Goal: Task Accomplishment & Management: Use online tool/utility

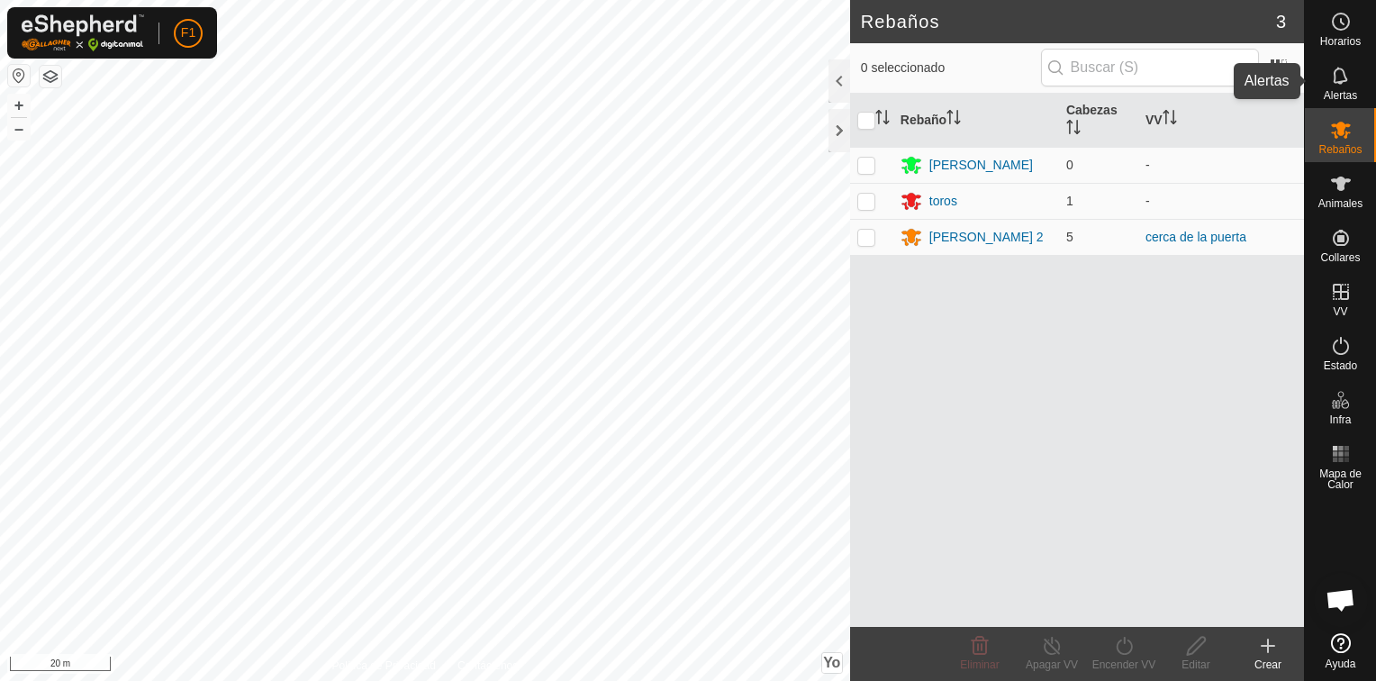
click at [1339, 86] on es-notification-svg-icon at bounding box center [1341, 75] width 32 height 29
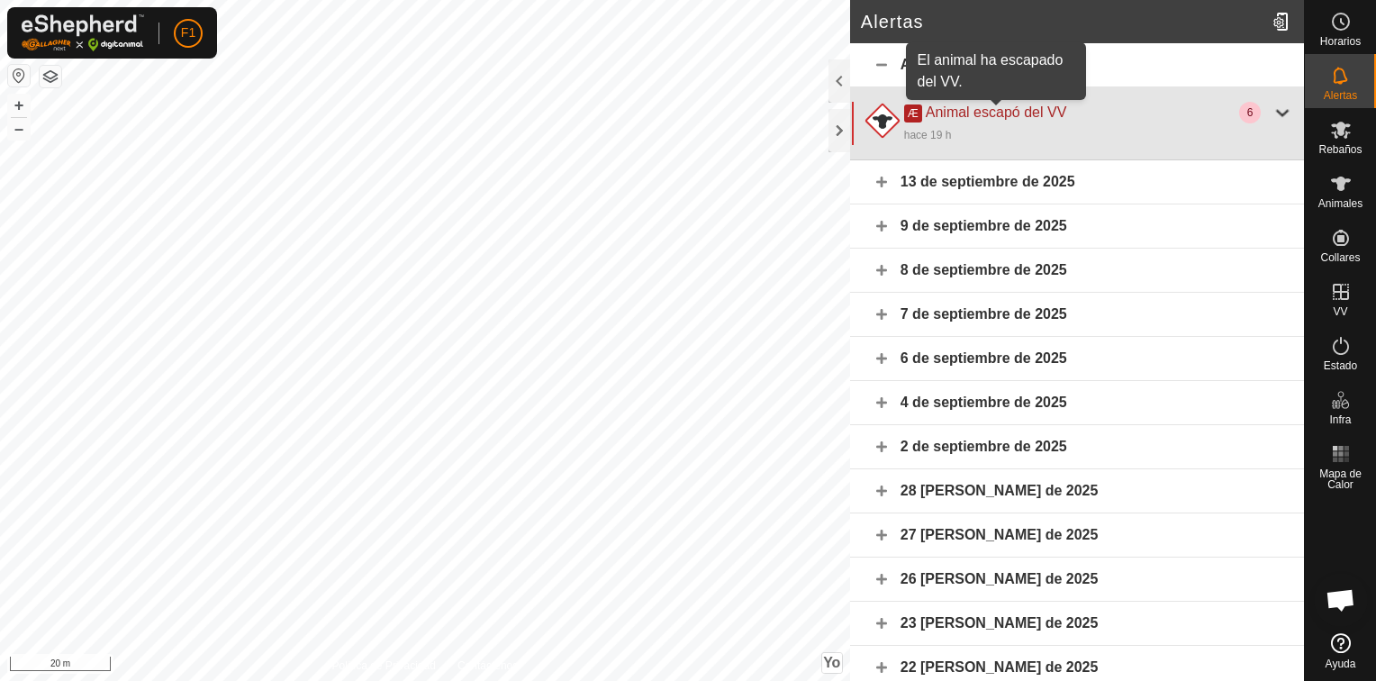
click at [1012, 112] on span "Animal escapó del VV" at bounding box center [996, 111] width 141 height 15
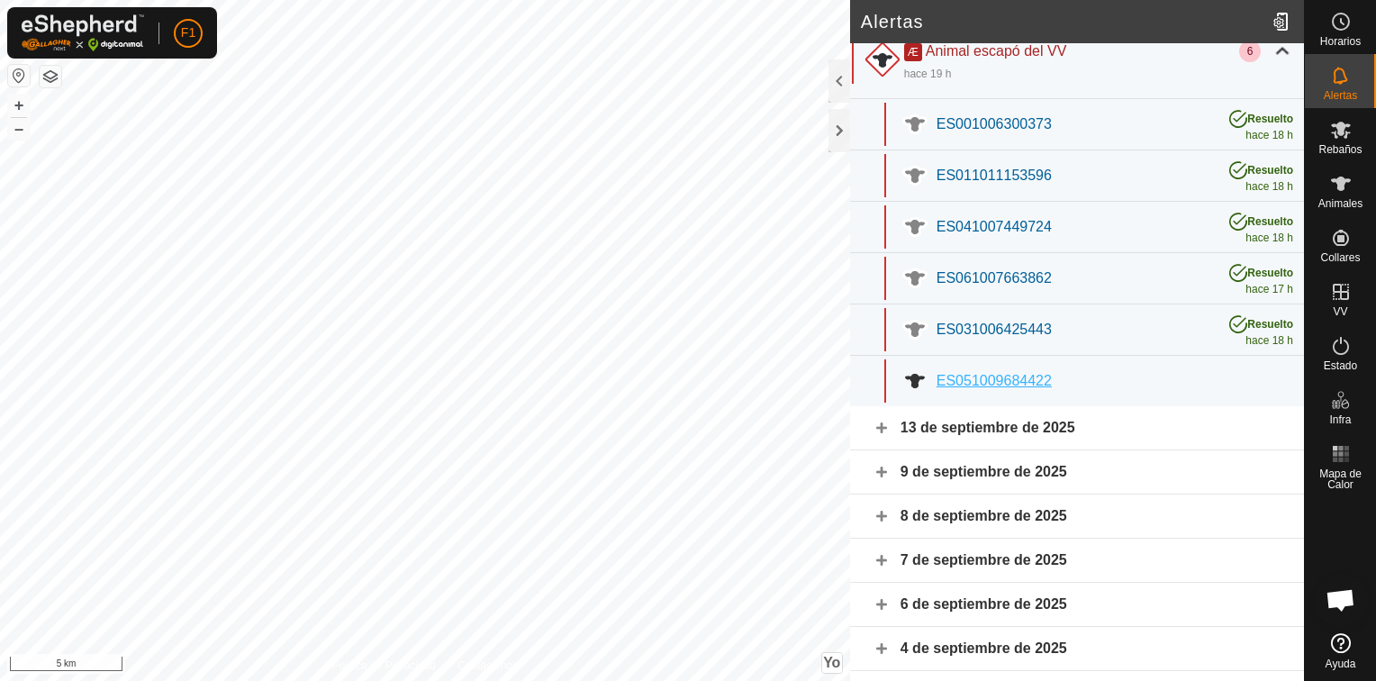
scroll to position [61, 0]
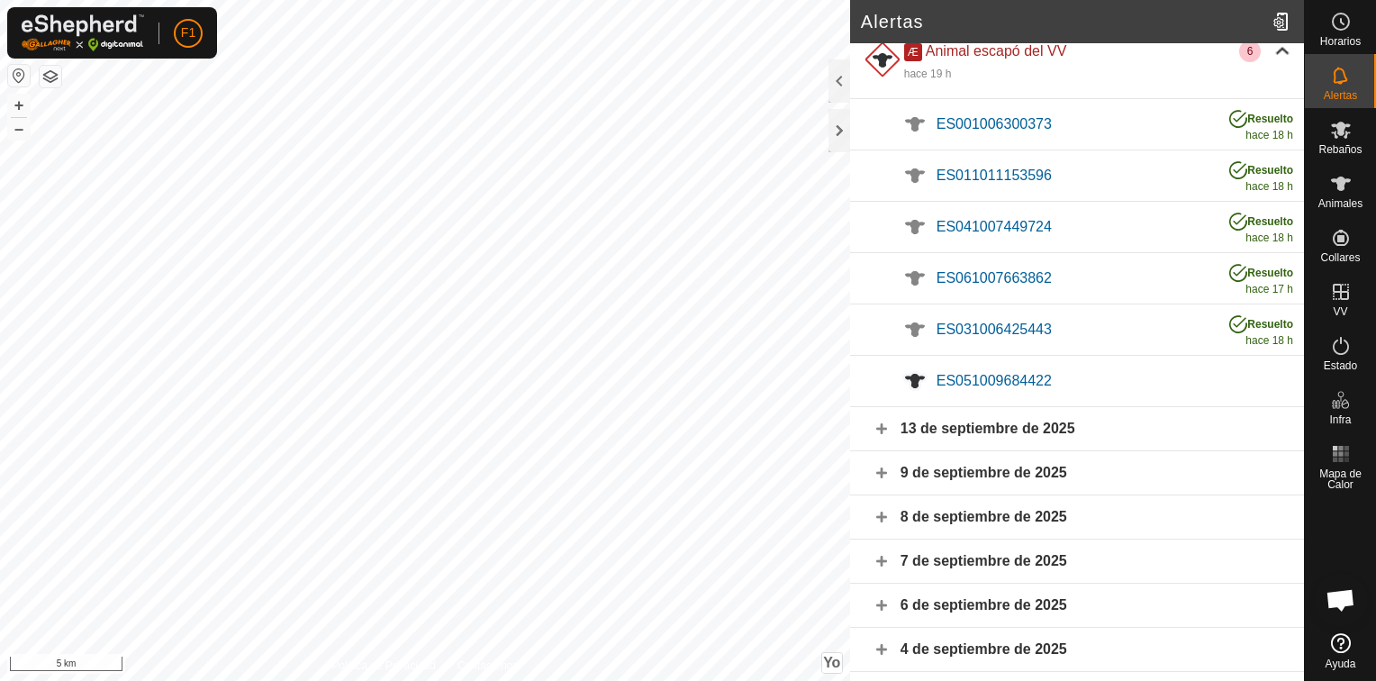
click at [983, 376] on span "ES051009684422" at bounding box center [994, 380] width 115 height 15
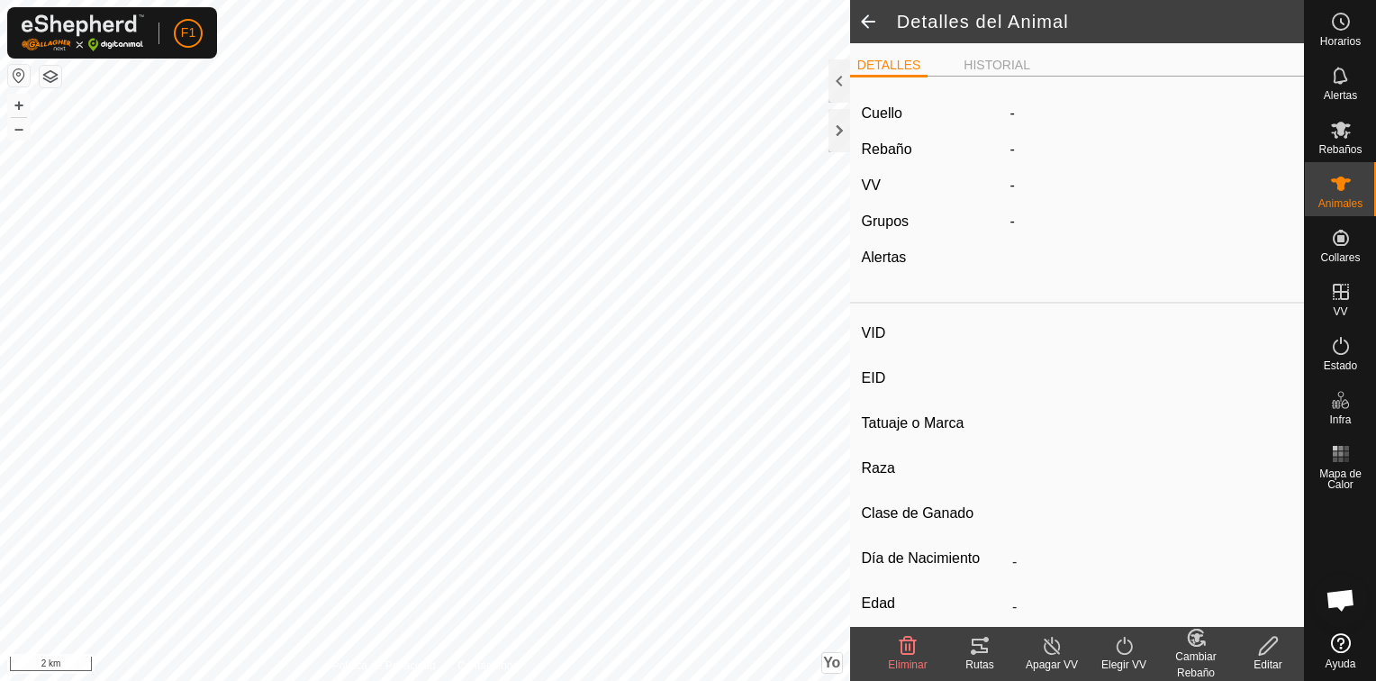
type input "ES051009684422"
type input "-"
type input "Cruzada"
type input "-"
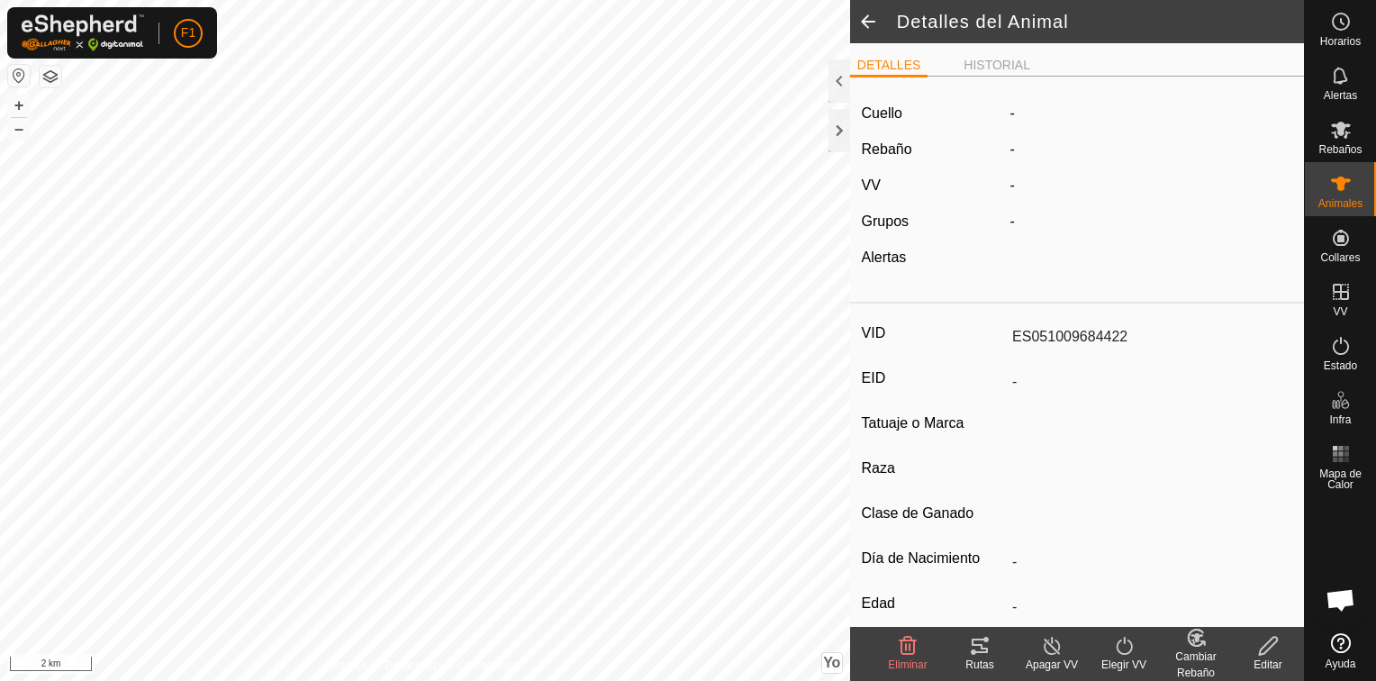
type input "04/2020"
type input "5 years 6 months"
type input "Preñada"
type input "550 kg"
type input "-"
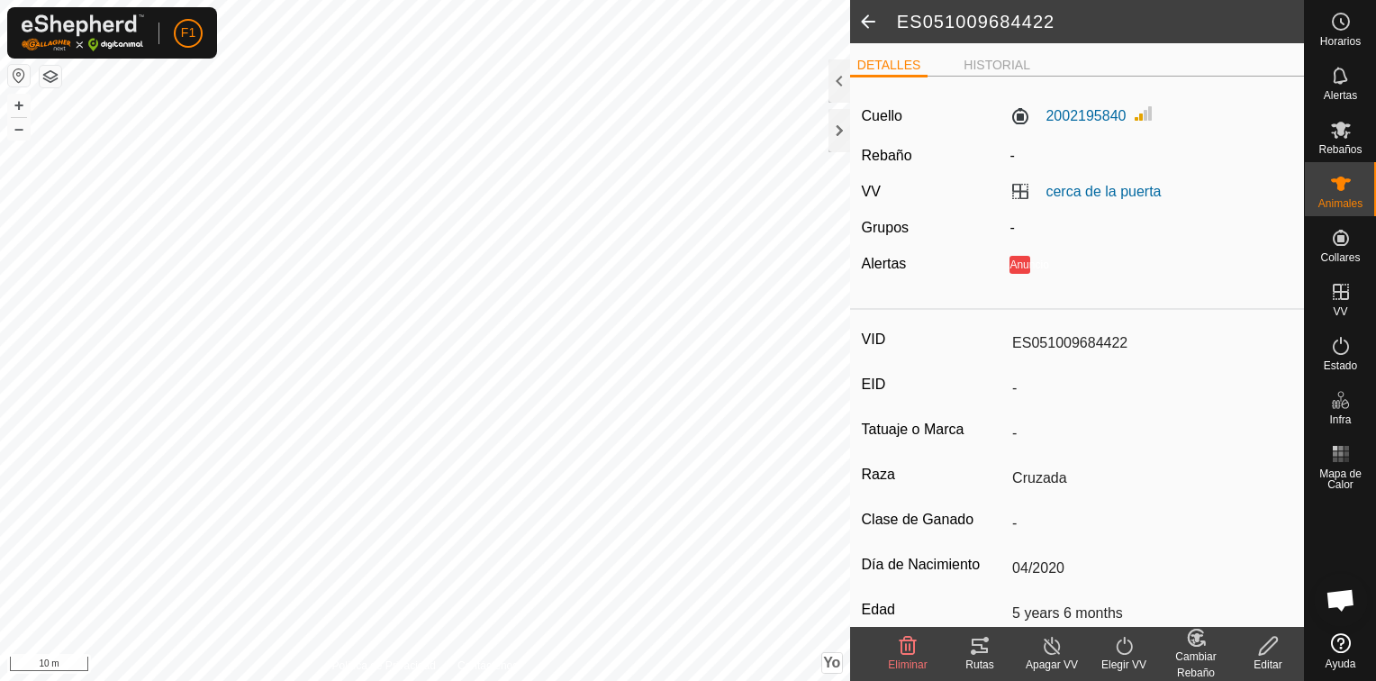
click at [869, 20] on span at bounding box center [868, 21] width 36 height 43
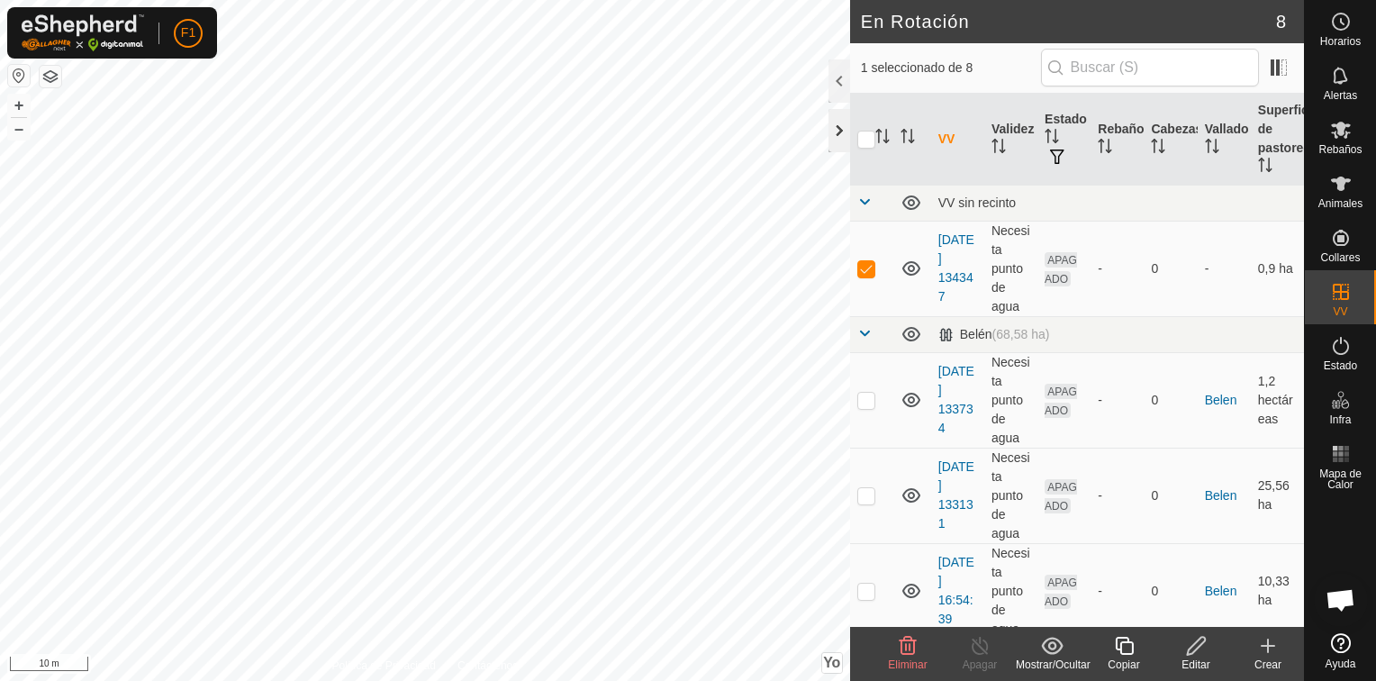
click at [835, 125] on div at bounding box center [840, 130] width 22 height 43
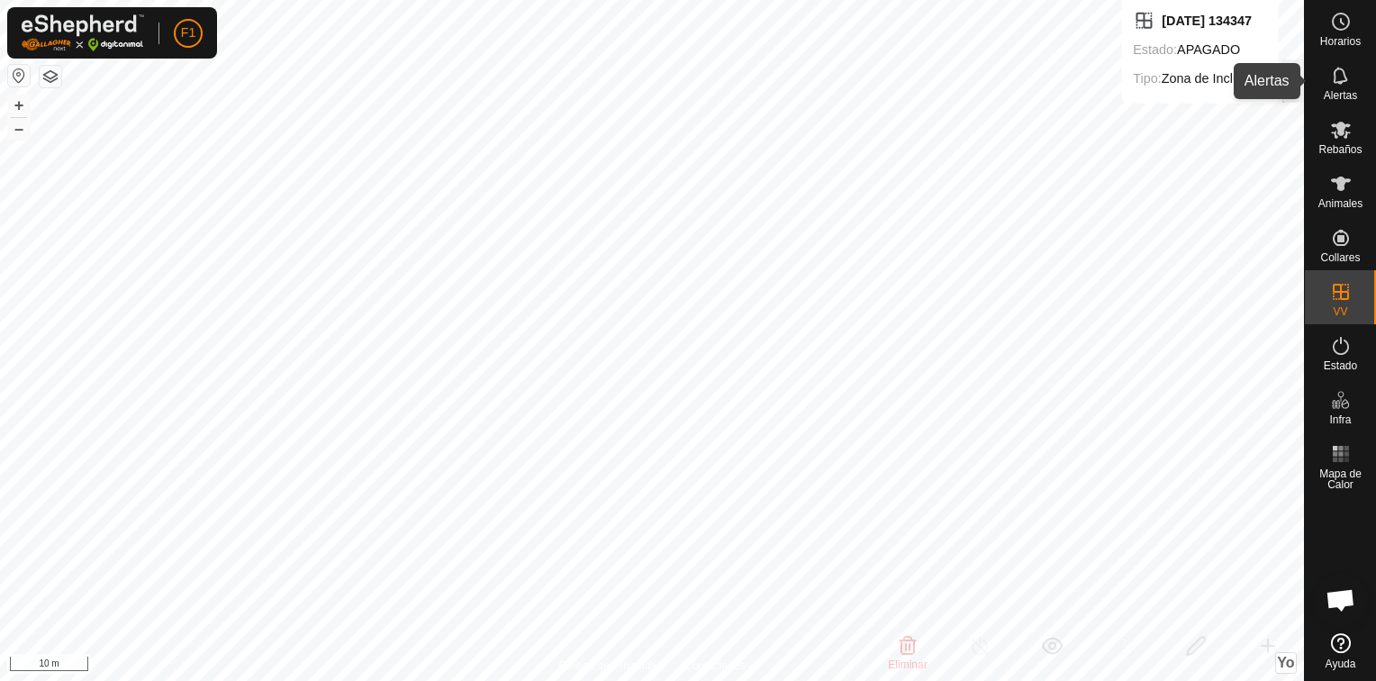
click at [1348, 85] on icon at bounding box center [1341, 76] width 22 height 22
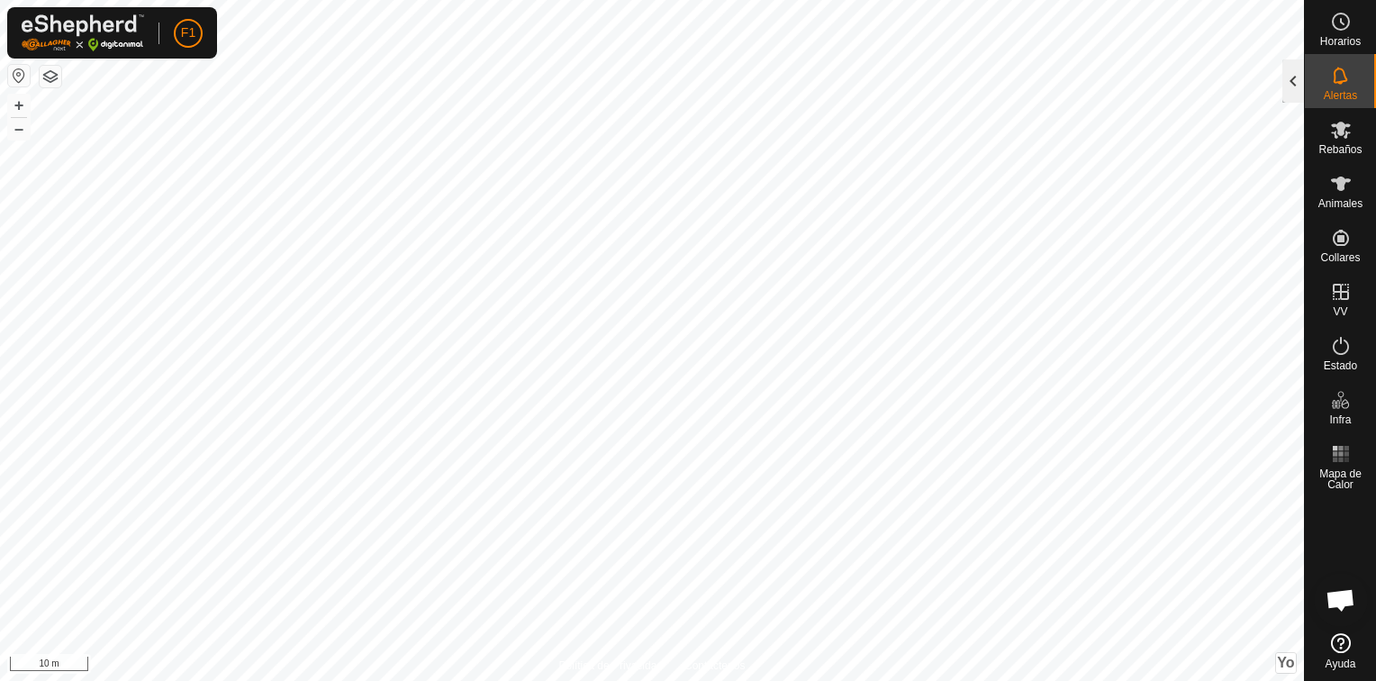
click at [1294, 80] on div at bounding box center [1294, 80] width 22 height 43
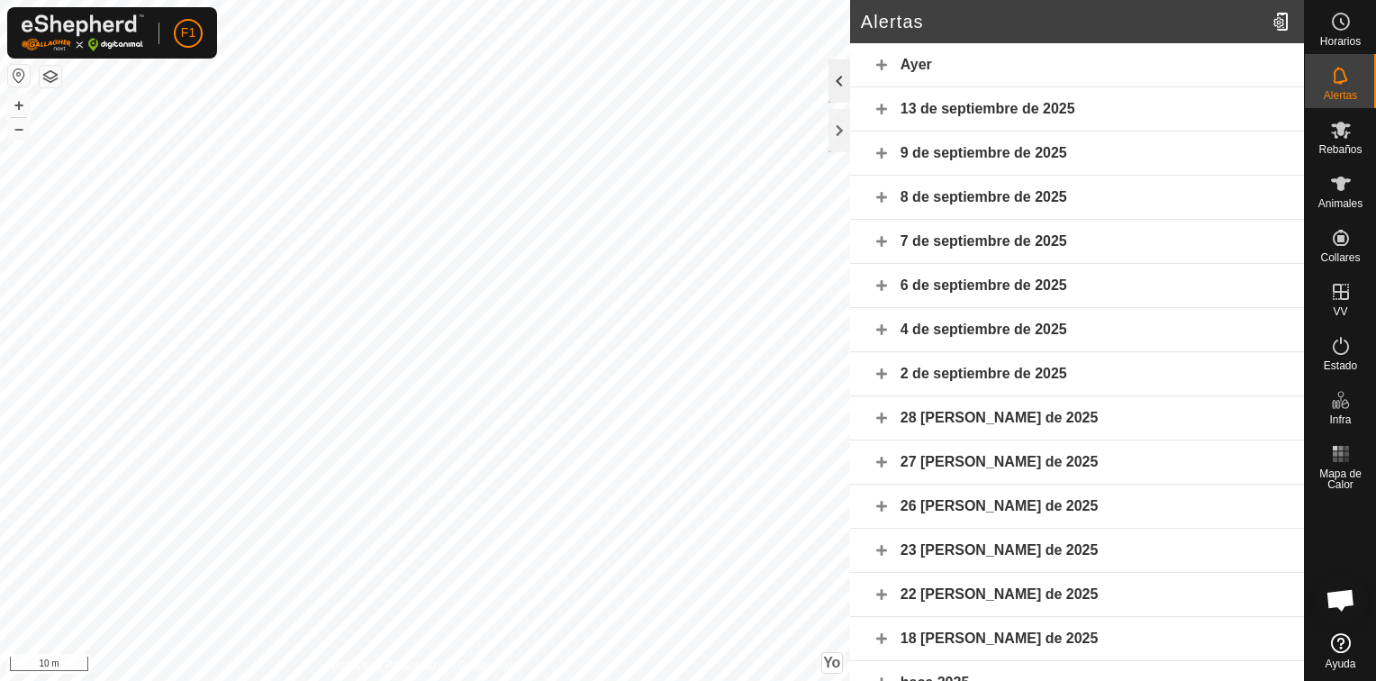
click at [840, 90] on div at bounding box center [840, 80] width 22 height 43
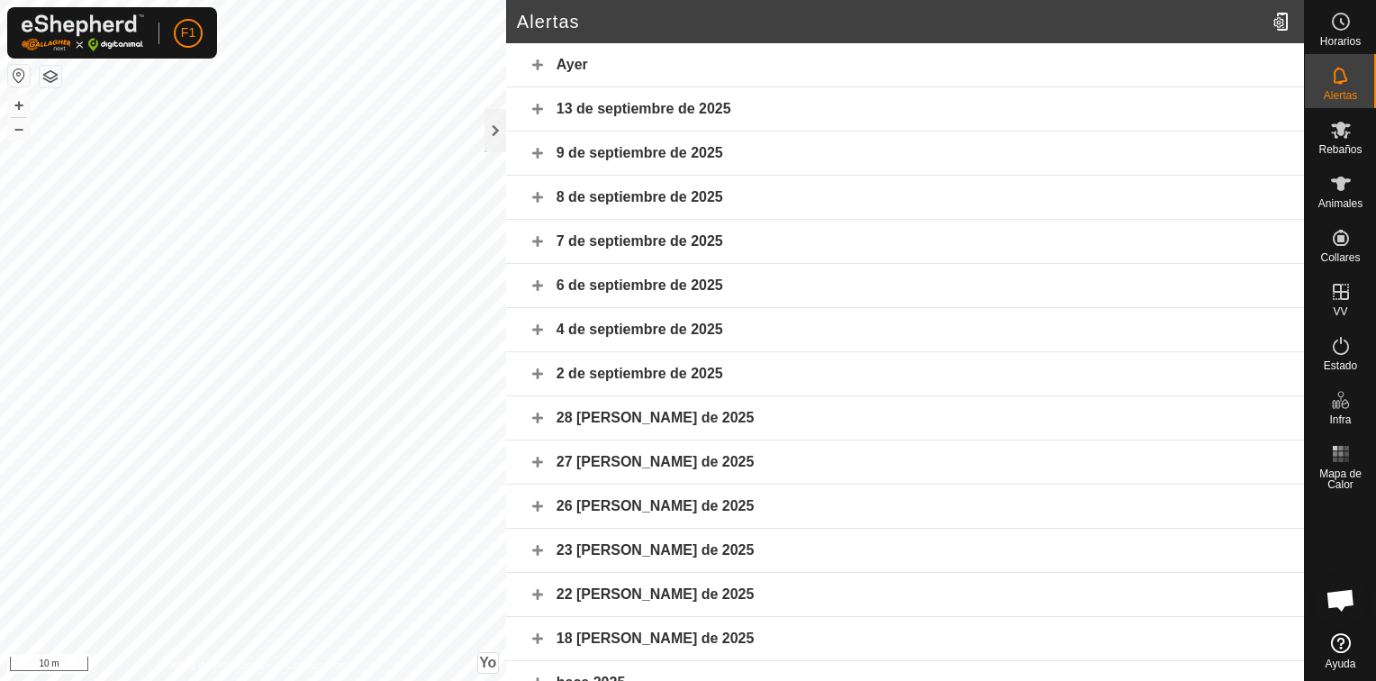
click at [582, 67] on div "Ayer" at bounding box center [905, 65] width 798 height 44
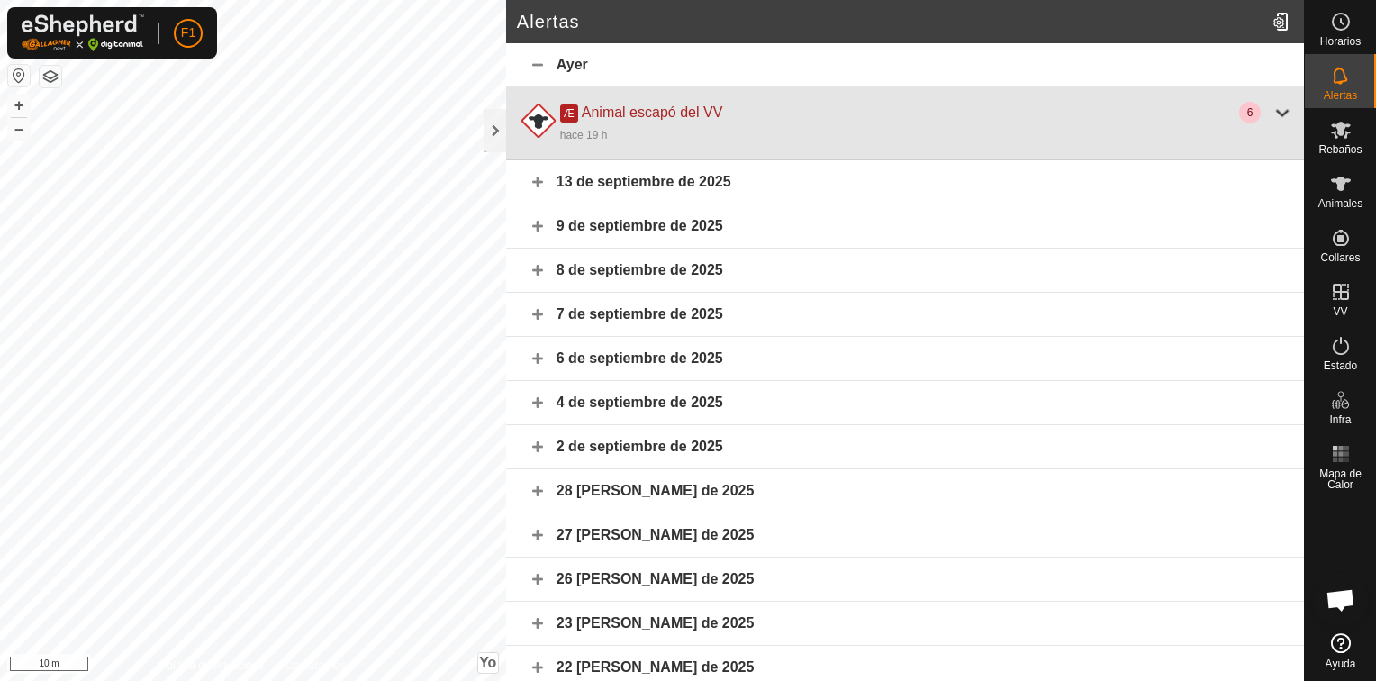
click at [645, 132] on div "hace 19 h" at bounding box center [926, 134] width 733 height 22
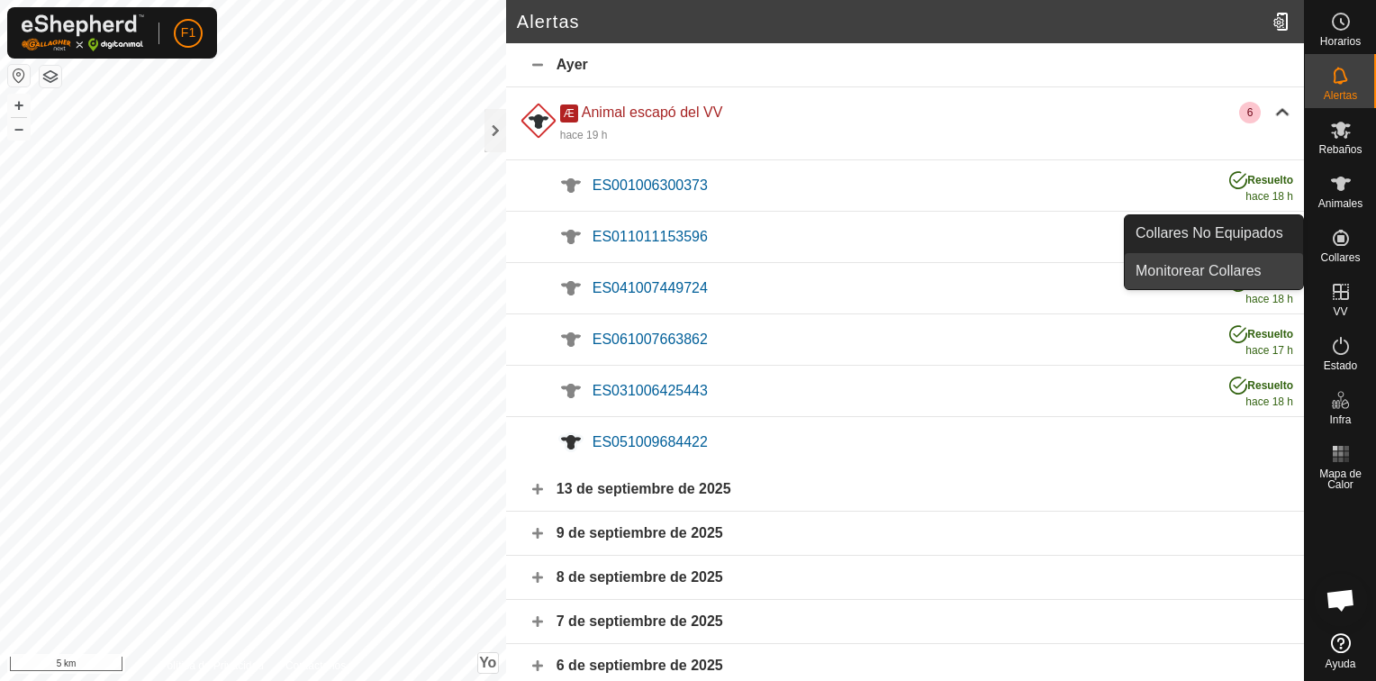
click at [1245, 268] on link "Monitorear Collares" at bounding box center [1214, 271] width 178 height 36
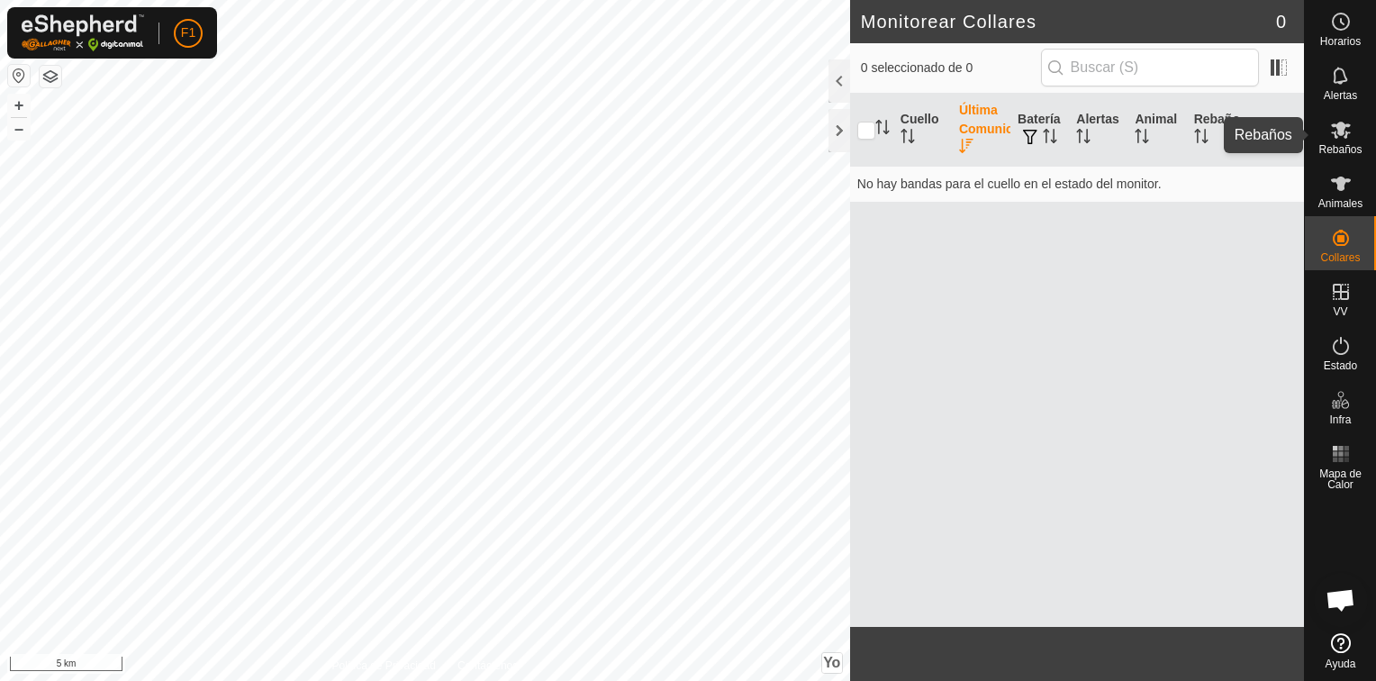
click at [1329, 145] on span "Rebaños" at bounding box center [1340, 149] width 43 height 11
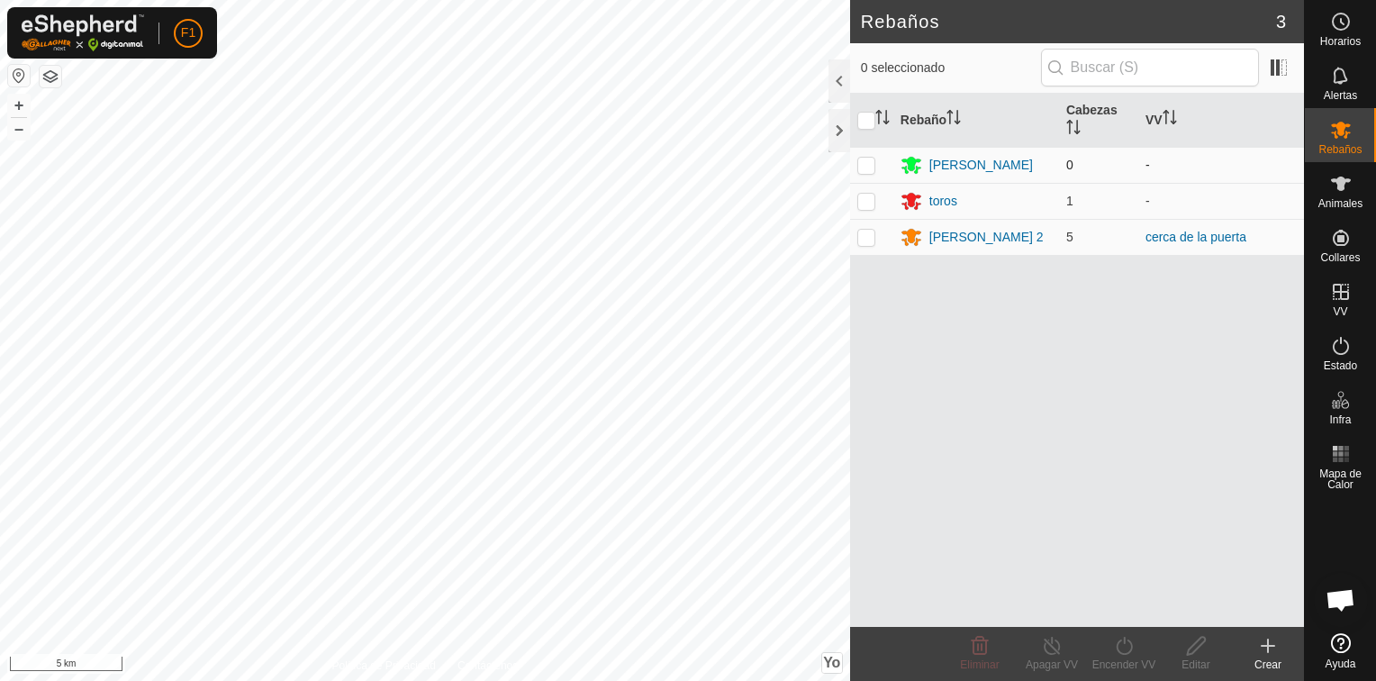
click at [868, 162] on p-checkbox at bounding box center [867, 165] width 18 height 14
checkbox input "true"
click at [946, 166] on div "[PERSON_NAME]" at bounding box center [982, 165] width 104 height 19
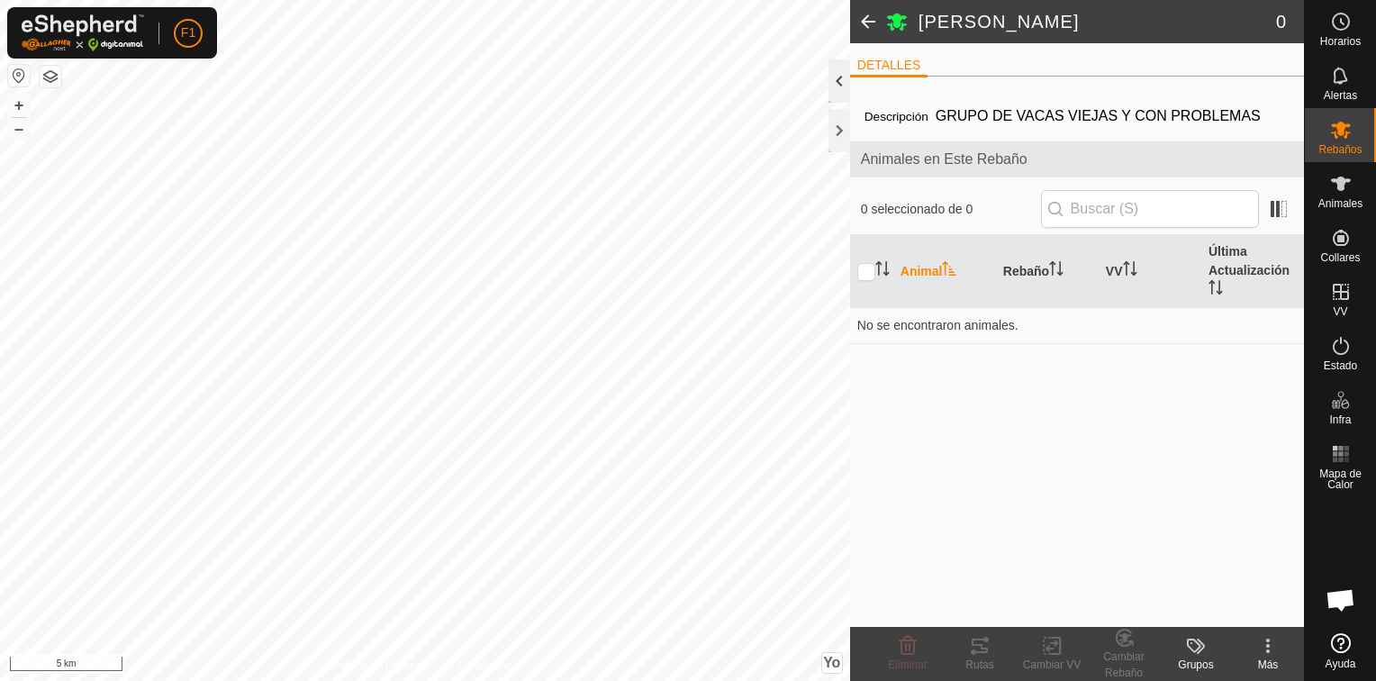
click at [841, 90] on div at bounding box center [840, 80] width 22 height 43
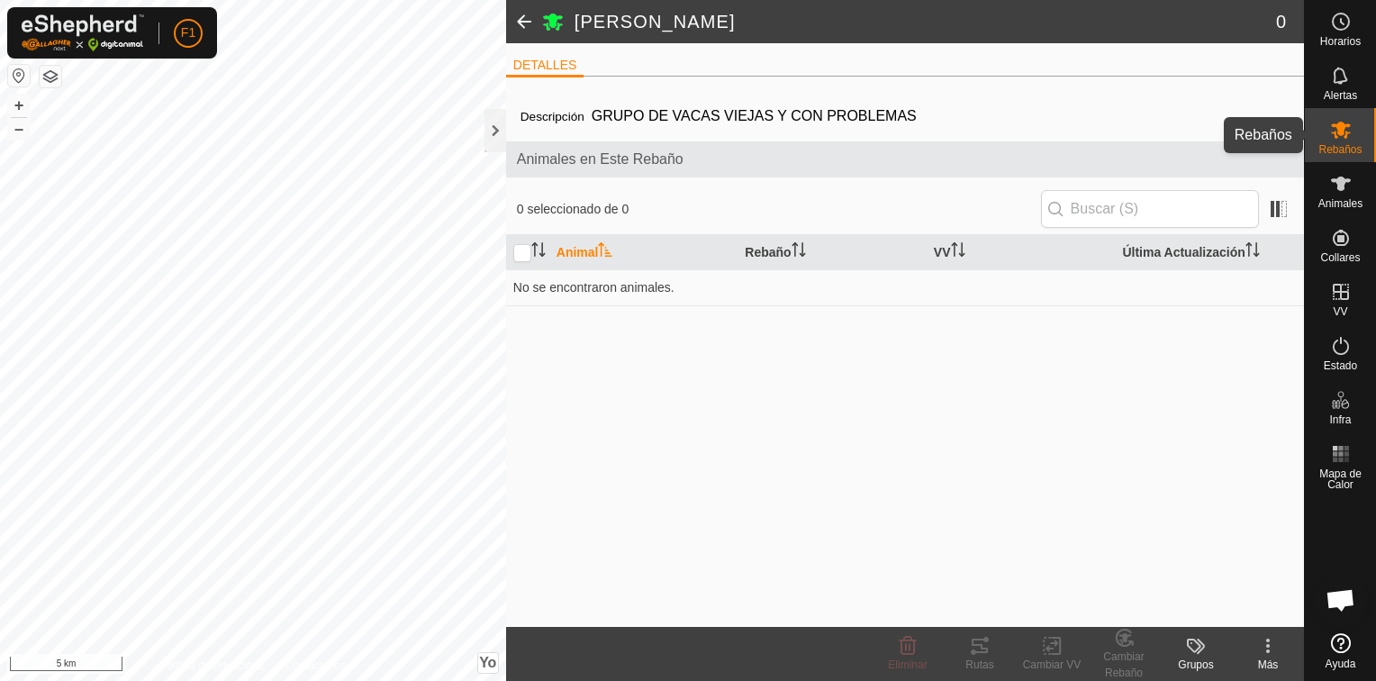
click at [1338, 135] on icon at bounding box center [1341, 130] width 22 height 22
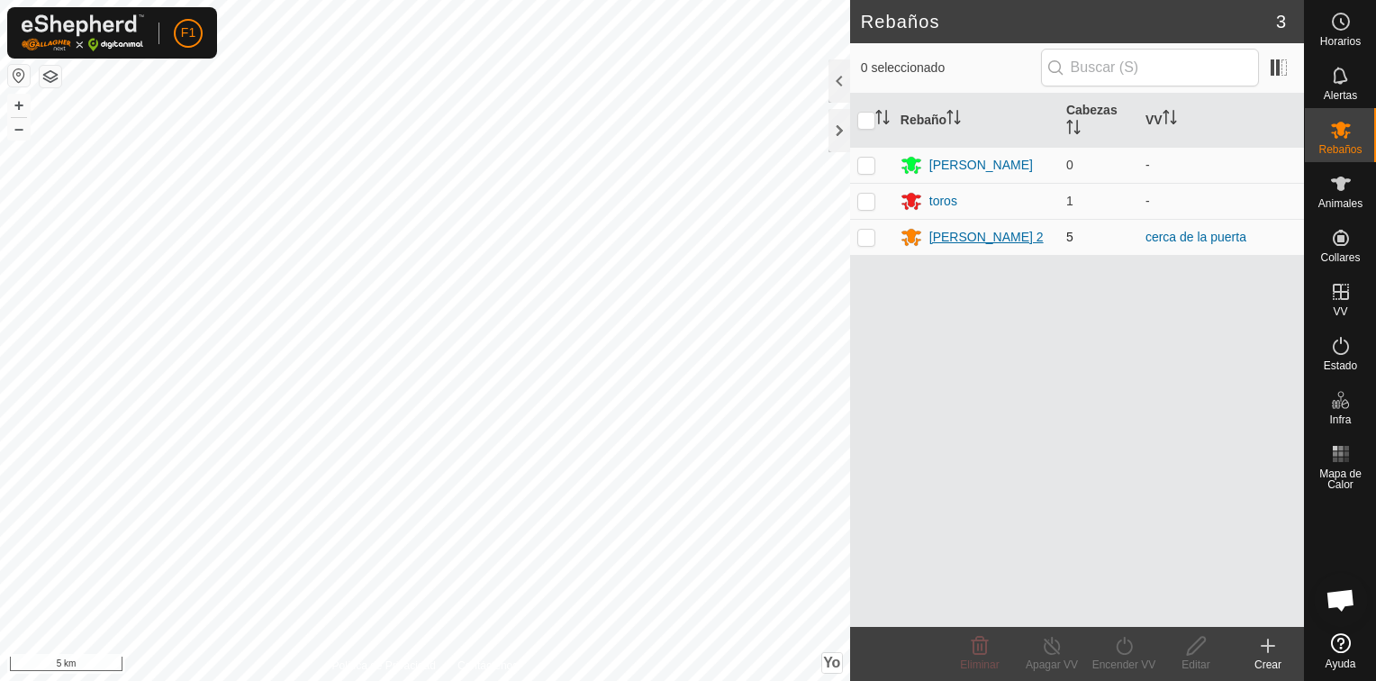
click at [943, 234] on div "[PERSON_NAME] 2" at bounding box center [987, 237] width 114 height 19
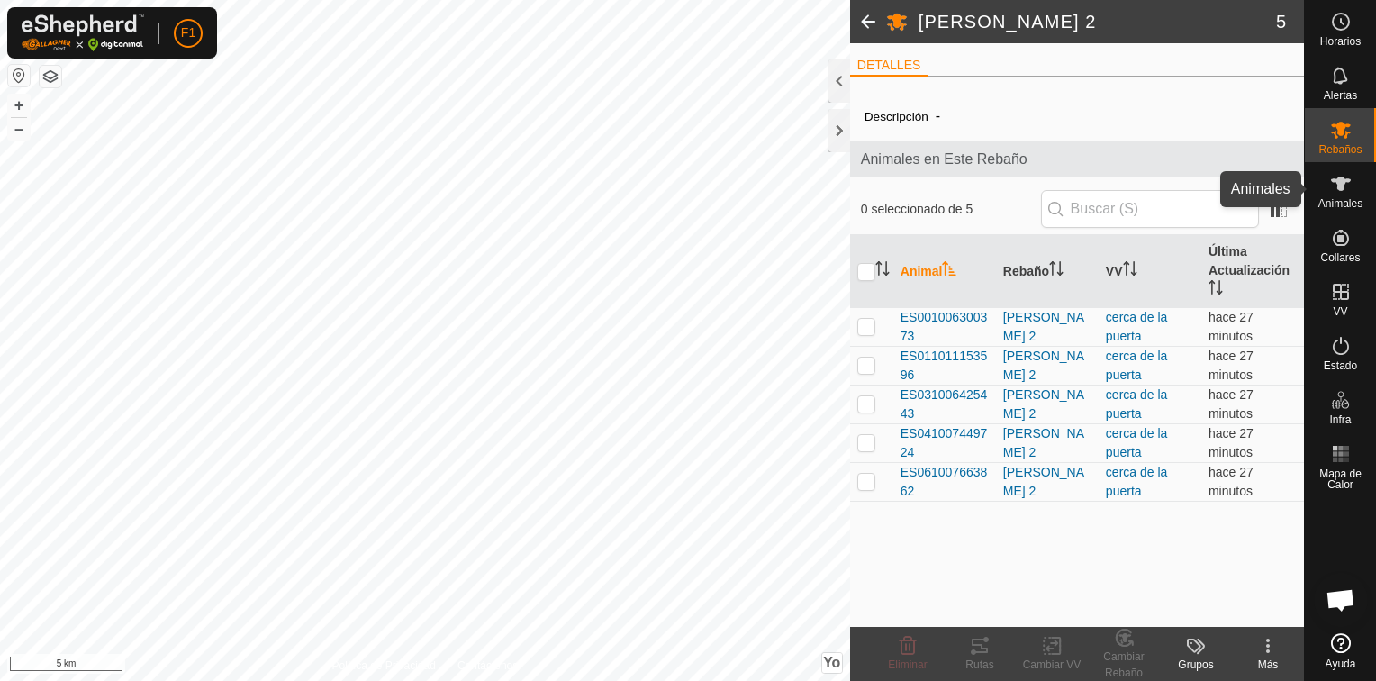
click at [1337, 198] on span "Animales" at bounding box center [1341, 203] width 44 height 11
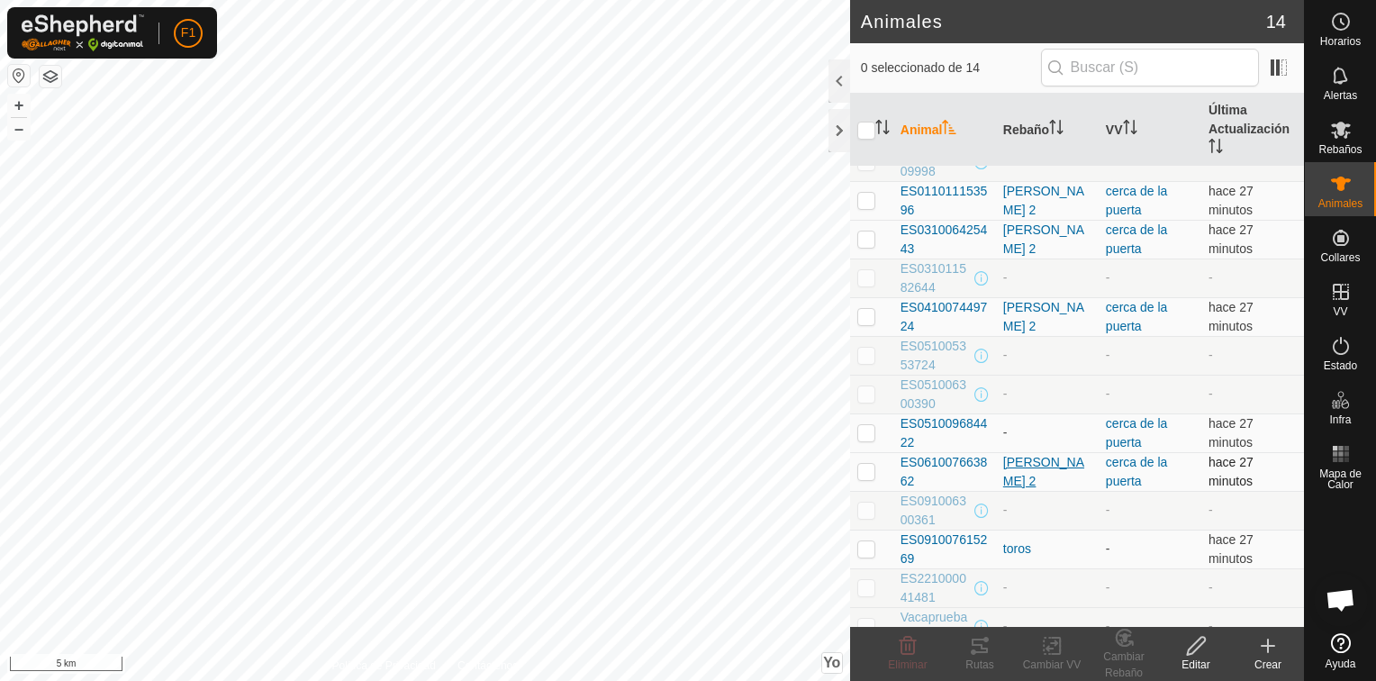
scroll to position [78, 0]
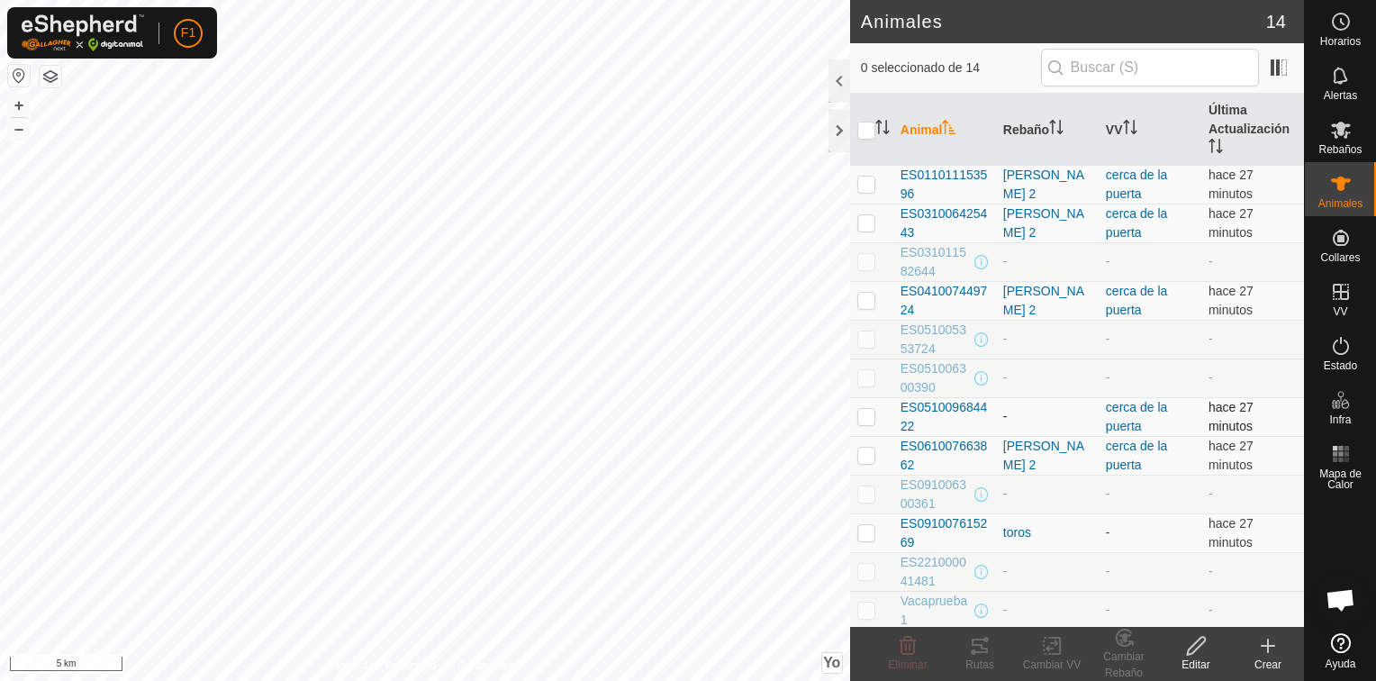
click at [869, 412] on p-checkbox at bounding box center [867, 416] width 18 height 14
checkbox input "true"
click at [1049, 654] on rect at bounding box center [1052, 646] width 16 height 16
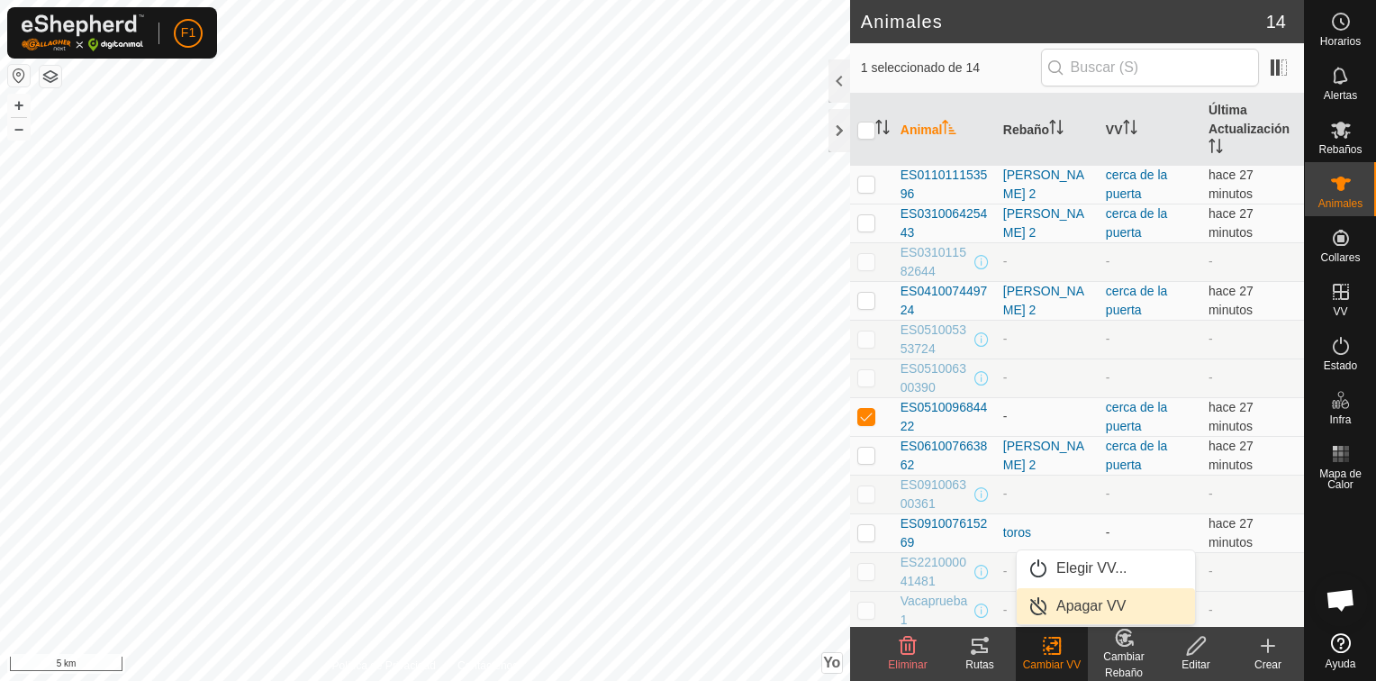
click at [1077, 606] on link "Apagar VV" at bounding box center [1106, 606] width 178 height 36
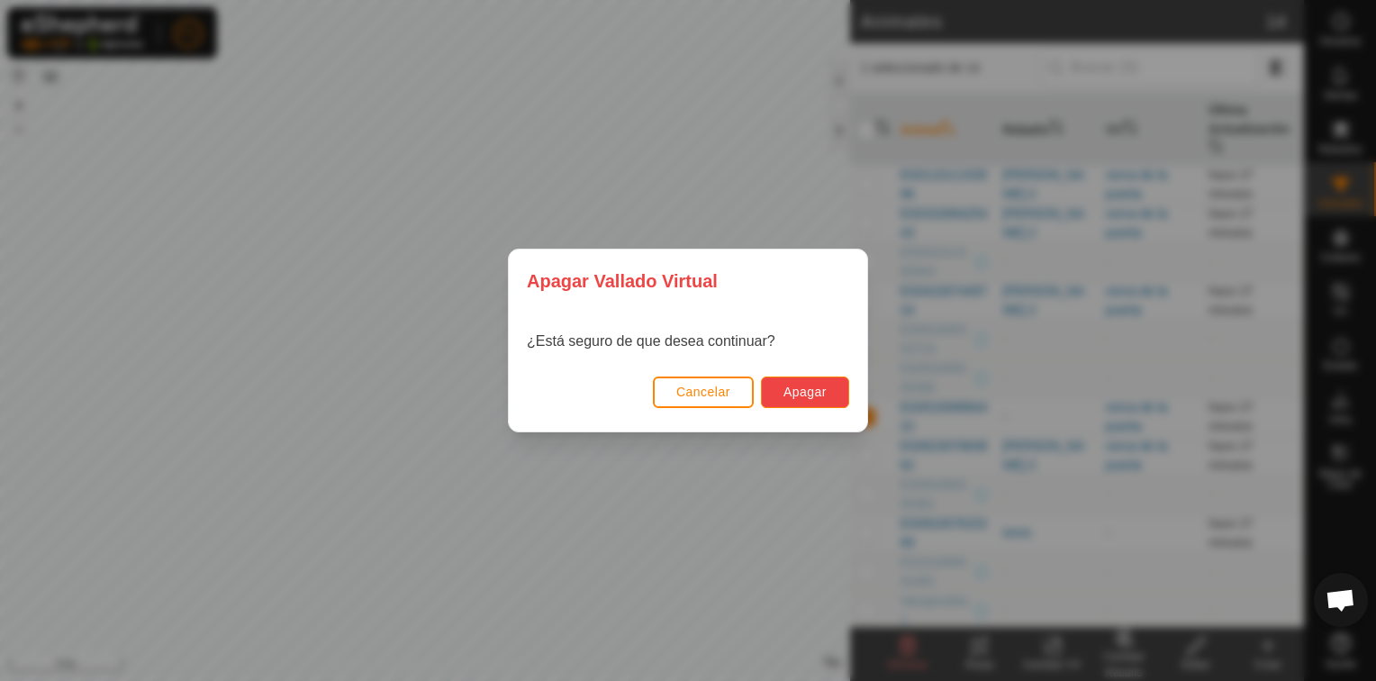
click at [811, 393] on span "Apagar" at bounding box center [805, 392] width 43 height 14
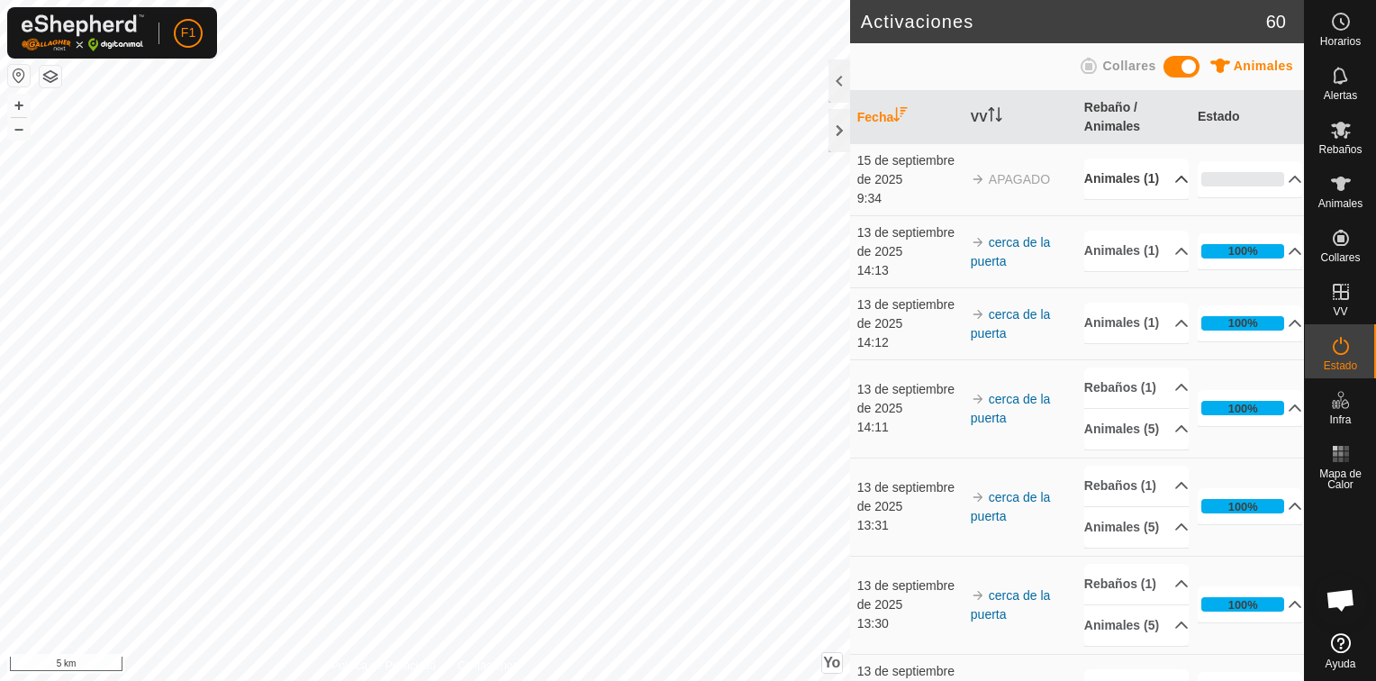
click at [1163, 182] on p-accordion-header "Animales (1)" at bounding box center [1137, 179] width 104 height 41
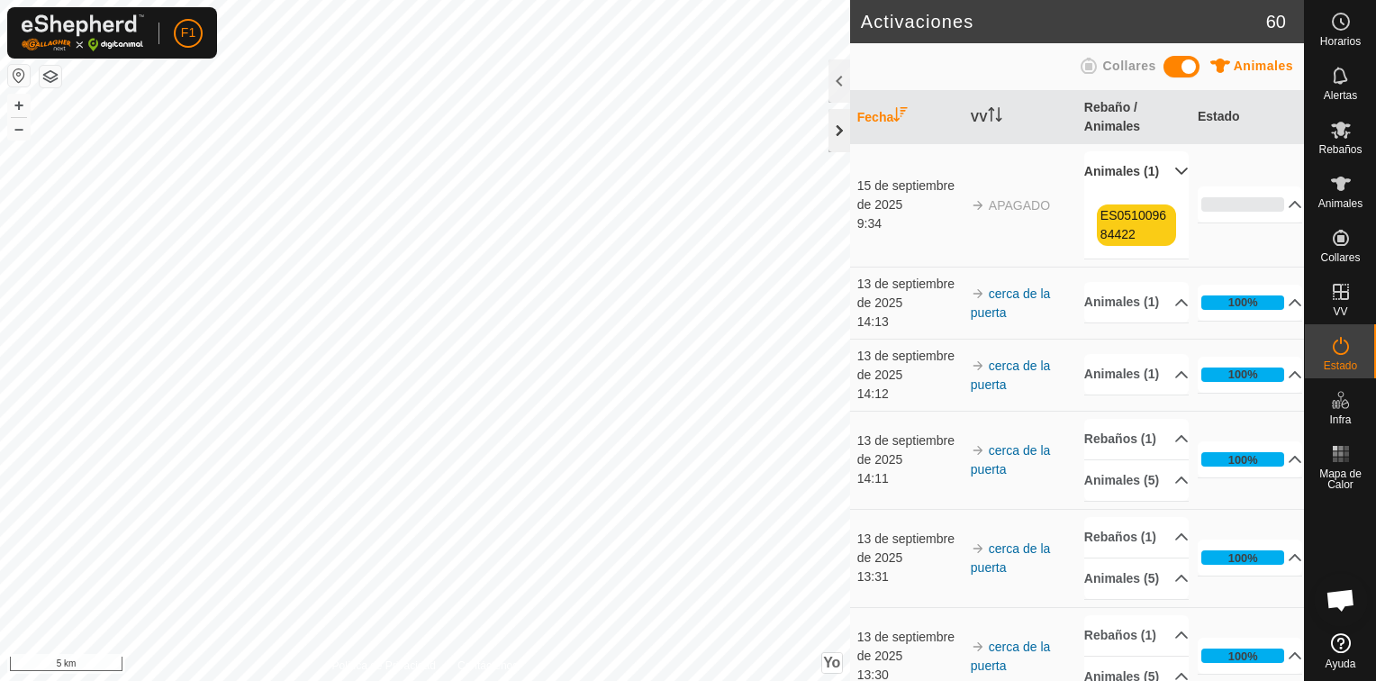
click at [837, 137] on div at bounding box center [840, 130] width 22 height 43
